Goal: Task Accomplishment & Management: Complete application form

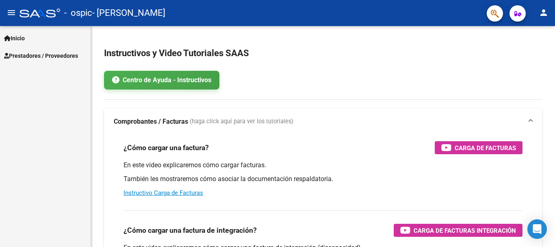
click at [77, 55] on span "Prestadores / Proveedores" at bounding box center [41, 55] width 74 height 9
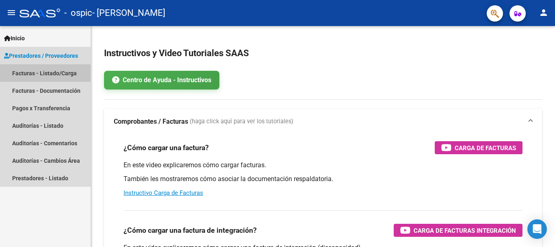
click at [72, 72] on link "Facturas - Listado/Carga" at bounding box center [45, 72] width 91 height 17
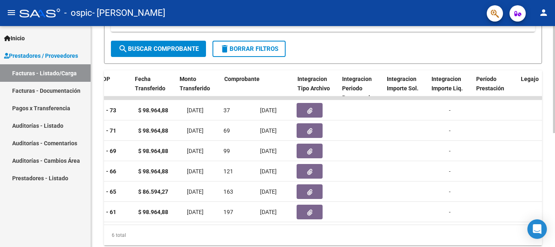
scroll to position [0, 687]
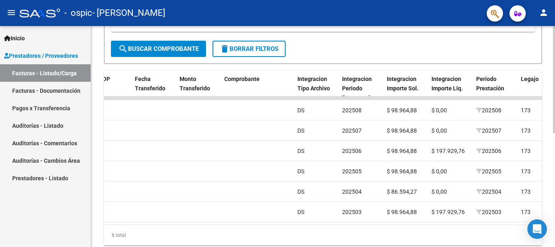
click at [413, 243] on div "6 total" at bounding box center [323, 235] width 438 height 20
drag, startPoint x: 413, startPoint y: 243, endPoint x: 447, endPoint y: 243, distance: 34.1
click at [447, 243] on div "6 total" at bounding box center [323, 235] width 438 height 20
drag, startPoint x: 447, startPoint y: 243, endPoint x: 454, endPoint y: 244, distance: 6.9
click at [452, 244] on div "6 total" at bounding box center [323, 235] width 438 height 20
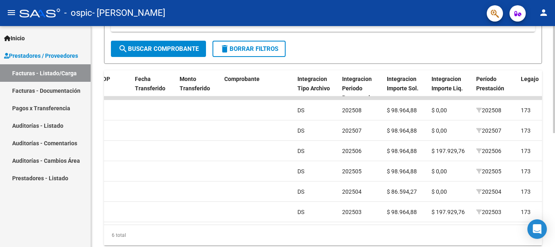
drag, startPoint x: 461, startPoint y: 244, endPoint x: 466, endPoint y: 244, distance: 5.3
click at [466, 244] on div "6 total" at bounding box center [323, 235] width 438 height 20
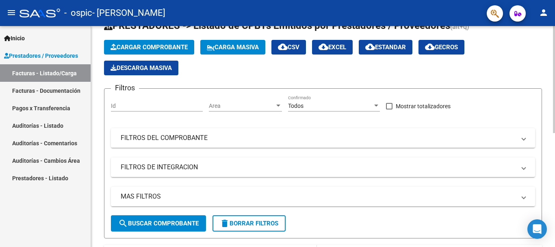
scroll to position [0, 0]
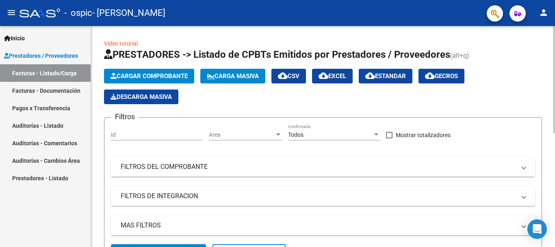
click at [147, 74] on span "Cargar Comprobante" at bounding box center [148, 75] width 77 height 7
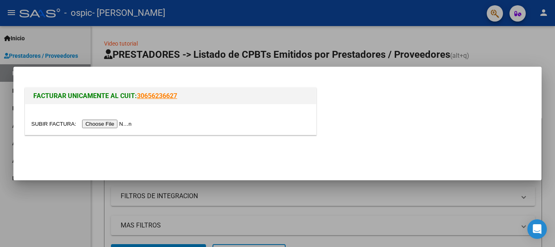
click at [123, 123] on input "file" at bounding box center [82, 123] width 103 height 9
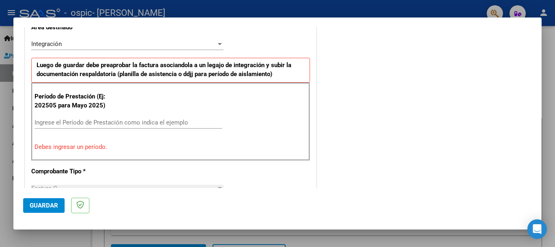
scroll to position [203, 0]
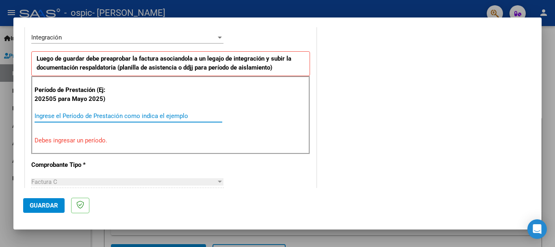
click at [78, 112] on input "Ingrese el Período de Prestación como indica el ejemplo" at bounding box center [129, 115] width 188 height 7
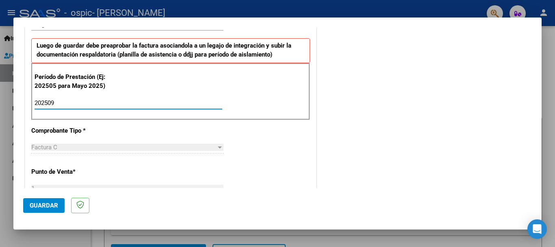
scroll to position [243, 0]
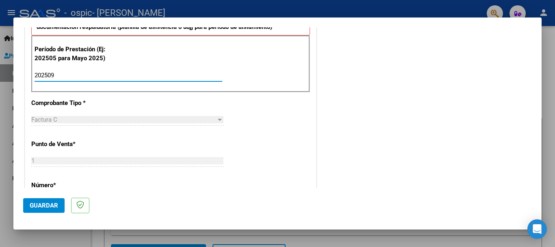
type input "202509"
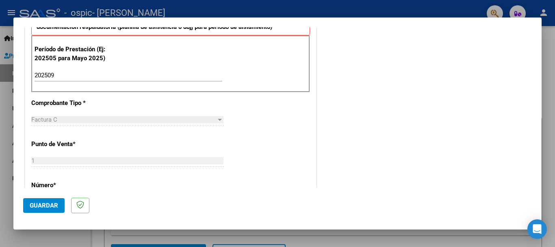
click at [119, 99] on div "CUIT * 27-38817736-0 Ingresar CUIT ANALISIS PRESTADOR [PERSON_NAME] ARCA Padrón…" at bounding box center [170, 190] width 291 height 611
click at [213, 118] on div "Factura C" at bounding box center [123, 119] width 185 height 7
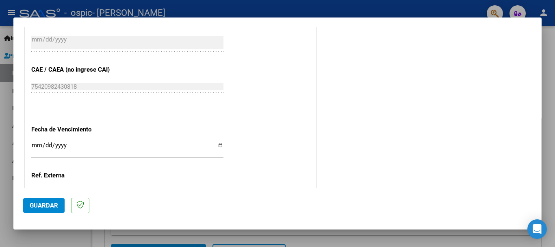
scroll to position [528, 0]
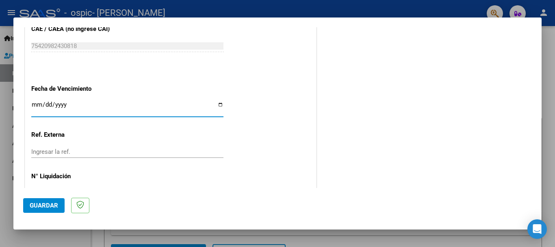
click at [219, 105] on input "Ingresar la fecha" at bounding box center [127, 107] width 192 height 13
type input "[DATE]"
click at [46, 208] on span "Guardar" at bounding box center [44, 204] width 28 height 7
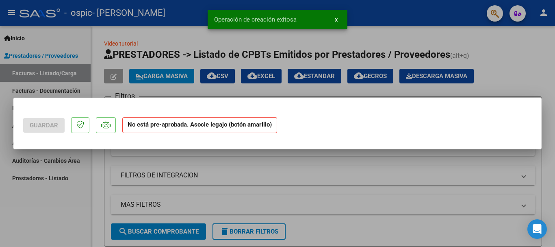
scroll to position [0, 0]
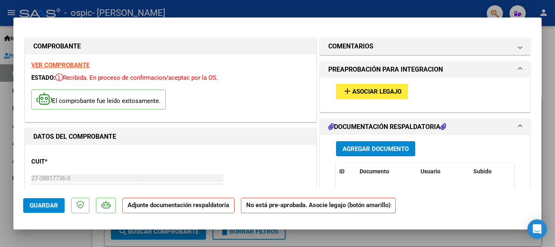
click at [391, 90] on span "Asociar Legajo" at bounding box center [376, 91] width 49 height 7
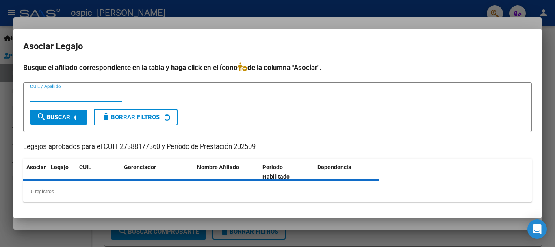
click at [214, 8] on div at bounding box center [277, 123] width 555 height 247
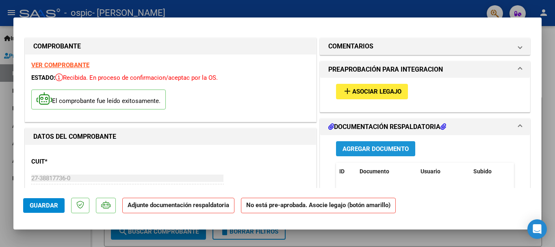
click at [373, 149] on span "Agregar Documento" at bounding box center [375, 148] width 66 height 7
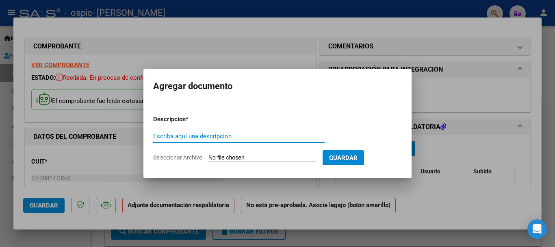
click at [172, 138] on input "Escriba aquí una descripcion" at bounding box center [238, 135] width 171 height 7
type input "asistencia [PERSON_NAME] septiembre 2025TO"
click at [297, 160] on input "Seleccionar Archivo" at bounding box center [262, 158] width 108 height 8
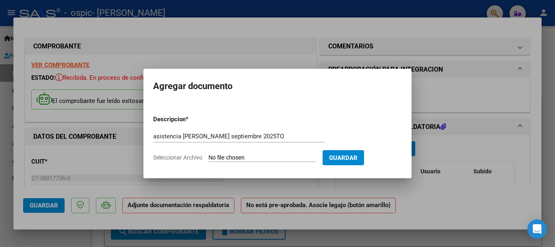
type input "C:\fakepath\asist. [PERSON_NAME] TO sept.pdf"
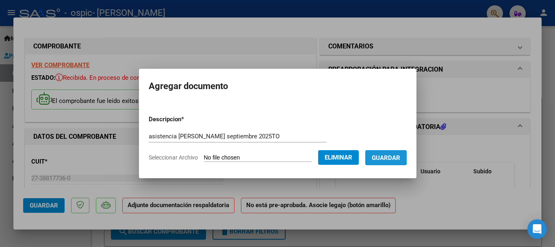
click at [399, 155] on span "Guardar" at bounding box center [386, 157] width 28 height 7
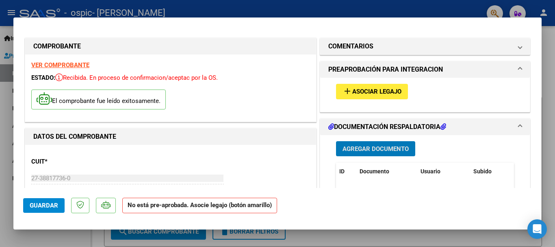
click at [358, 87] on button "add Asociar Legajo" at bounding box center [372, 91] width 72 height 15
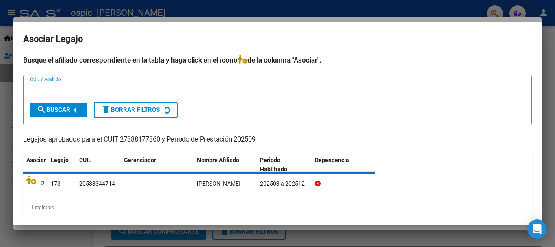
scroll to position [8, 0]
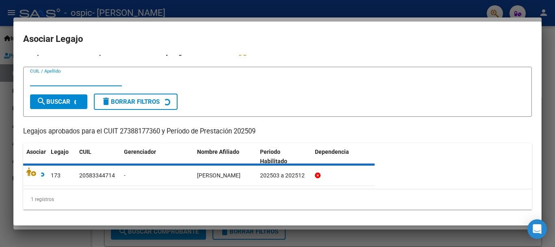
click at [31, 169] on icon at bounding box center [35, 171] width 18 height 9
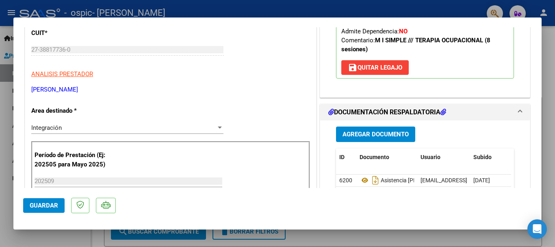
scroll to position [203, 0]
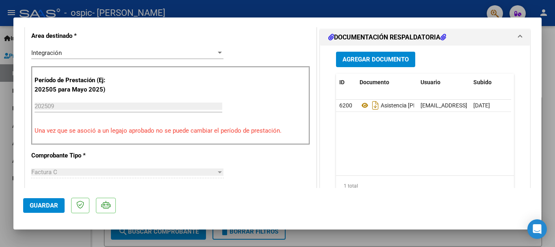
click at [44, 204] on span "Guardar" at bounding box center [44, 204] width 28 height 7
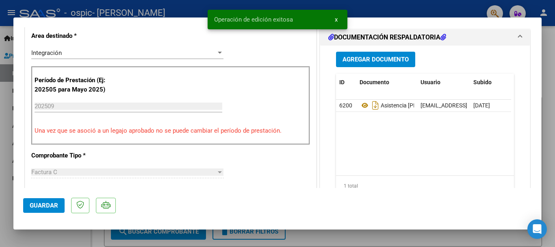
click at [334, 18] on button "x" at bounding box center [336, 19] width 16 height 15
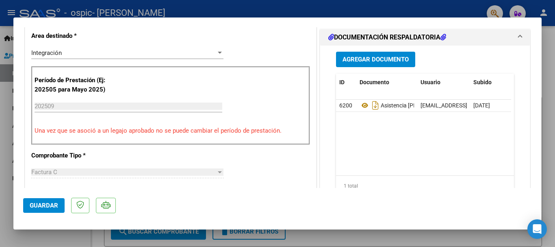
click at [439, 240] on div at bounding box center [277, 123] width 555 height 247
